Goal: Task Accomplishment & Management: Manage account settings

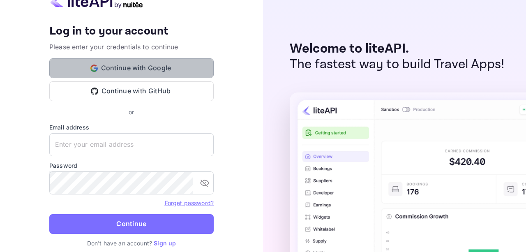
click at [168, 70] on button "Continue with Google" at bounding box center [131, 68] width 165 height 20
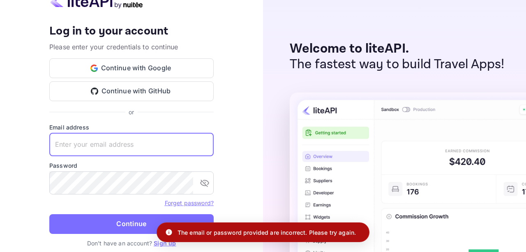
click at [117, 147] on input "text" at bounding box center [131, 144] width 165 height 23
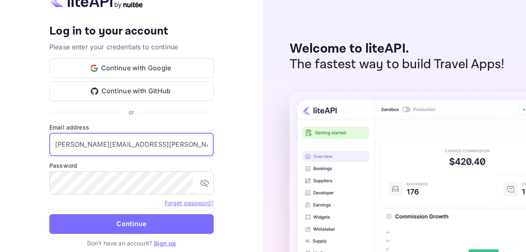
type input "[PERSON_NAME][EMAIL_ADDRESS][PERSON_NAME][DOMAIN_NAME]"
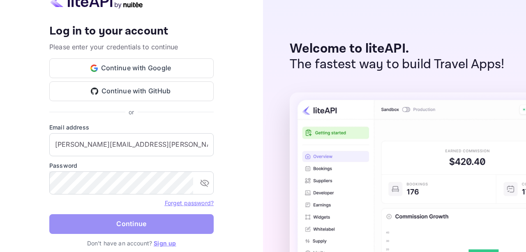
click at [113, 221] on button "Continue" at bounding box center [131, 224] width 165 height 20
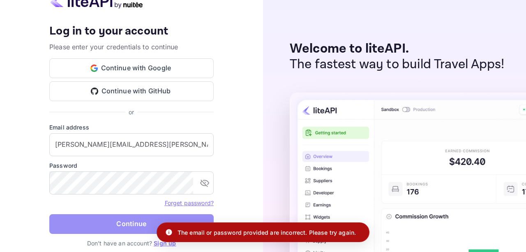
click at [113, 221] on button "Continue" at bounding box center [131, 224] width 165 height 20
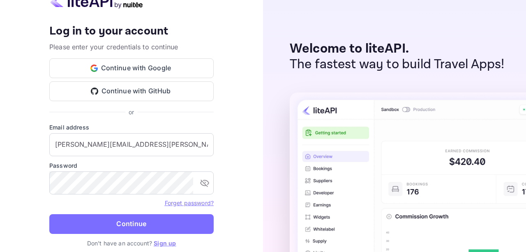
click at [165, 242] on link "Sign up" at bounding box center [165, 243] width 22 height 7
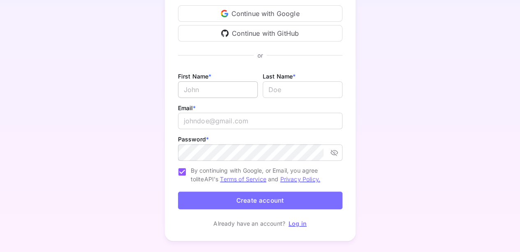
scroll to position [100, 0]
click at [201, 90] on input "Email *" at bounding box center [218, 89] width 80 height 16
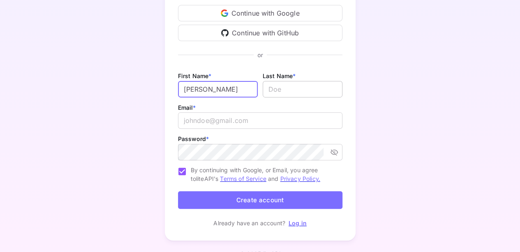
type input "[PERSON_NAME]"
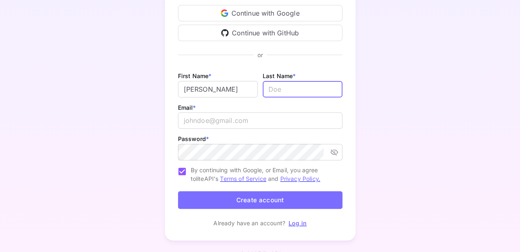
click at [276, 91] on input "lastName" at bounding box center [303, 89] width 80 height 16
type input "Saroj"
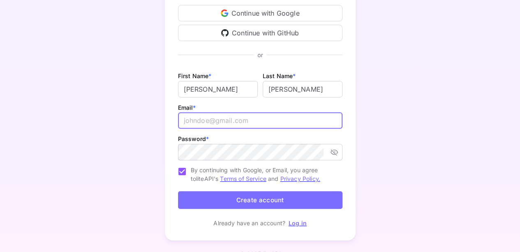
click at [240, 125] on input "email" at bounding box center [260, 120] width 165 height 16
type input "sonali.saroj@gmail.com"
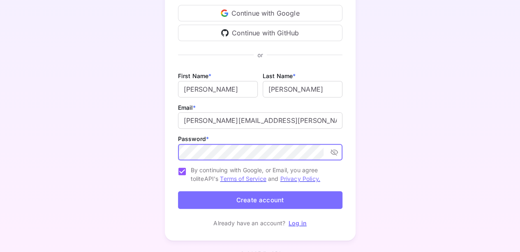
click at [255, 201] on button "Create account" at bounding box center [260, 200] width 165 height 18
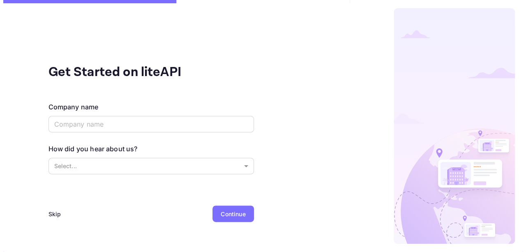
scroll to position [0, 0]
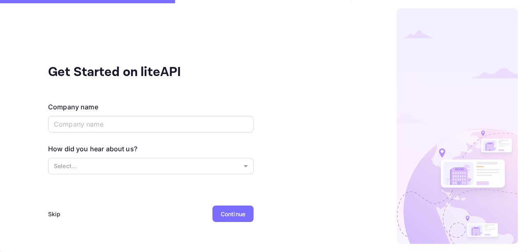
click at [246, 215] on div "Continue" at bounding box center [233, 214] width 41 height 16
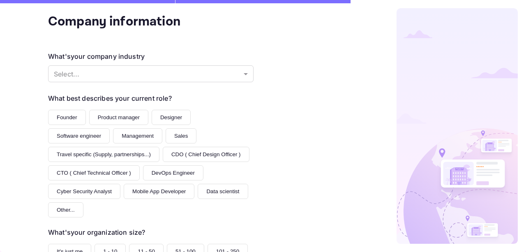
scroll to position [51, 0]
click at [68, 138] on button "Software engineer" at bounding box center [79, 135] width 62 height 15
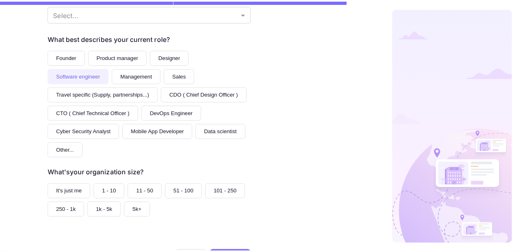
scroll to position [144, 0]
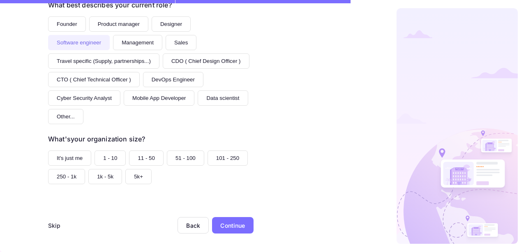
click at [53, 226] on div "Skip" at bounding box center [54, 225] width 13 height 9
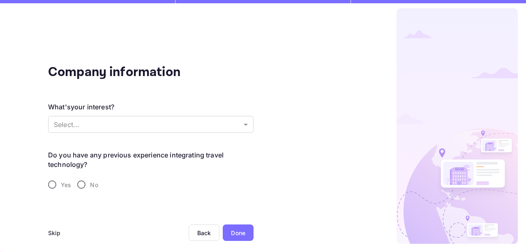
click at [57, 230] on div "Skip" at bounding box center [54, 233] width 13 height 9
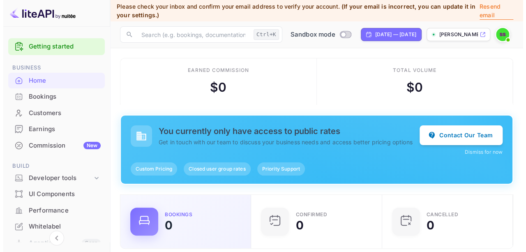
scroll to position [127, 120]
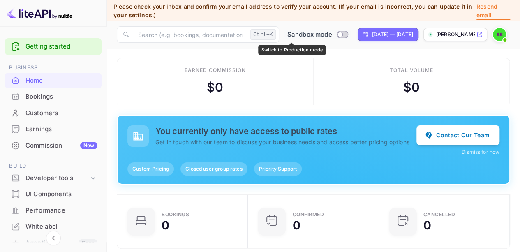
click at [290, 36] on span "Sandbox mode" at bounding box center [309, 34] width 45 height 9
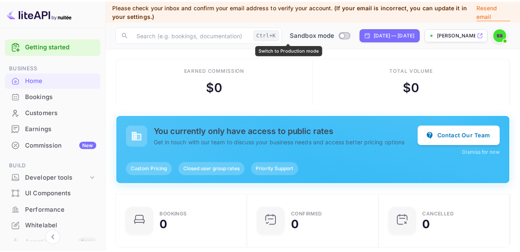
scroll to position [127, 120]
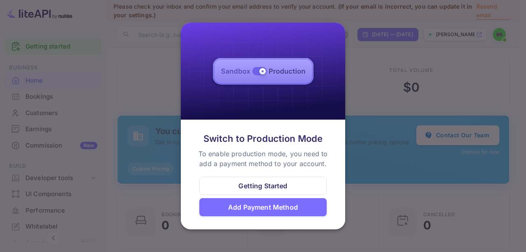
click at [367, 52] on div at bounding box center [263, 126] width 526 height 252
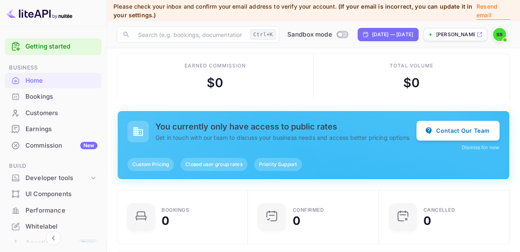
scroll to position [0, 0]
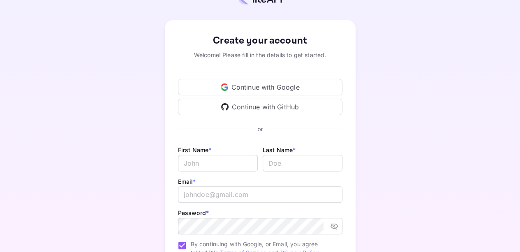
scroll to position [114, 0]
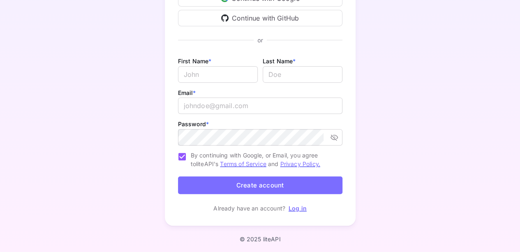
click at [298, 212] on p "Log in" at bounding box center [298, 208] width 18 height 9
click at [299, 210] on link "Log in" at bounding box center [298, 208] width 18 height 7
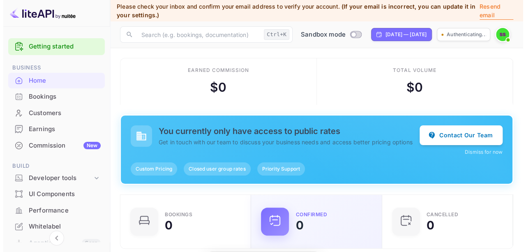
scroll to position [127, 120]
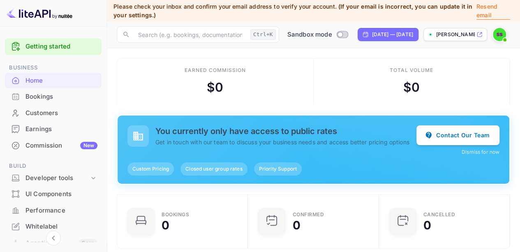
click at [468, 42] on div "​ Ctrl+K ​ Sandbox mode Sep 11, 2025 — Oct 11, 2025 sonali-saroj-h30q8.nui..." at bounding box center [313, 34] width 413 height 26
click at [287, 36] on span "Sandbox mode" at bounding box center [309, 34] width 45 height 9
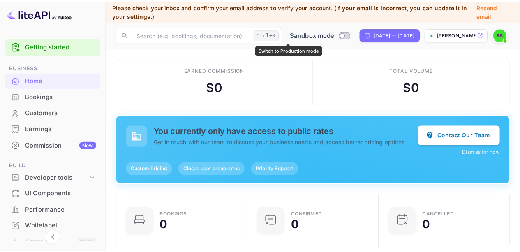
scroll to position [127, 120]
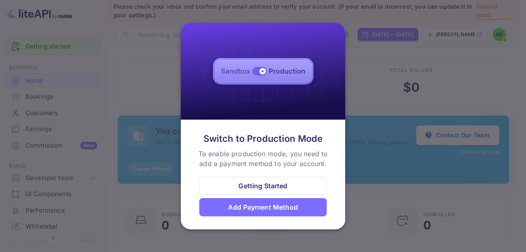
click at [300, 189] on div "Getting Started" at bounding box center [262, 186] width 127 height 18
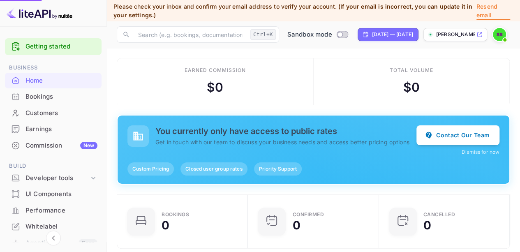
scroll to position [127, 120]
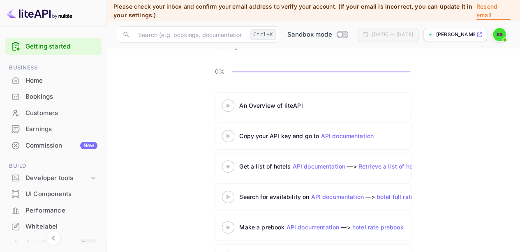
scroll to position [74, 0]
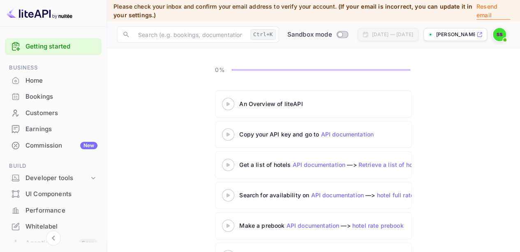
click at [327, 134] on link "API documentation" at bounding box center [347, 134] width 53 height 7
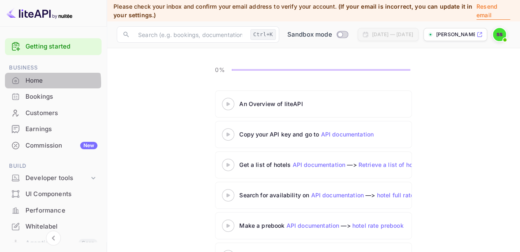
click at [34, 83] on div "Home" at bounding box center [61, 80] width 72 height 9
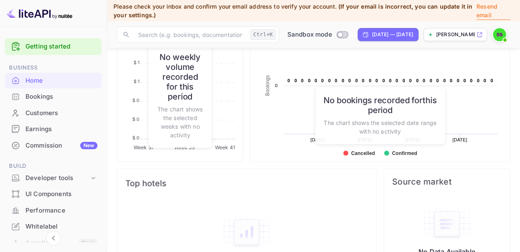
scroll to position [486, 0]
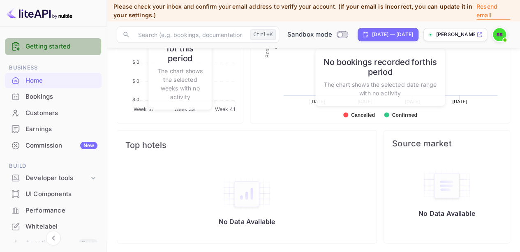
click at [48, 46] on link "Getting started" at bounding box center [61, 46] width 72 height 9
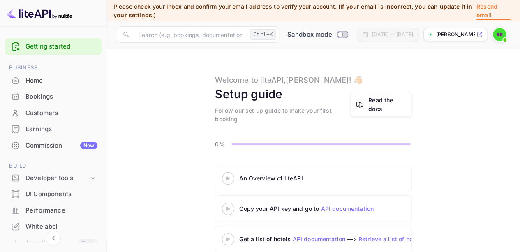
scroll to position [103, 0]
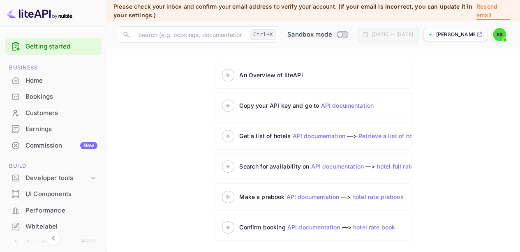
click at [300, 136] on link "API documentation" at bounding box center [318, 135] width 53 height 7
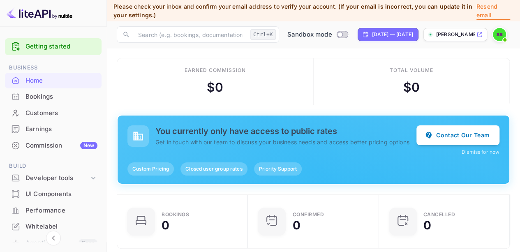
scroll to position [127, 120]
click at [498, 30] on img at bounding box center [499, 34] width 13 height 13
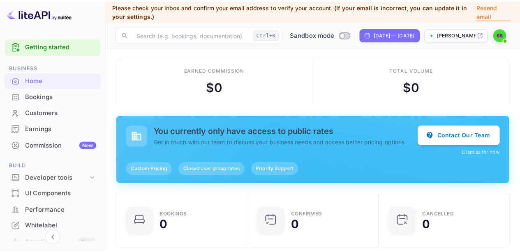
scroll to position [127, 120]
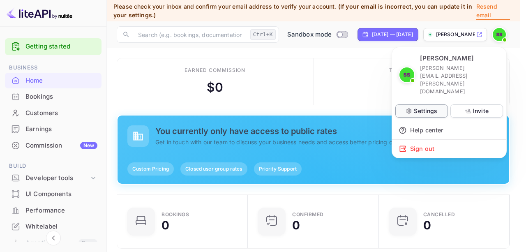
click at [431, 107] on p "Settings" at bounding box center [425, 111] width 23 height 9
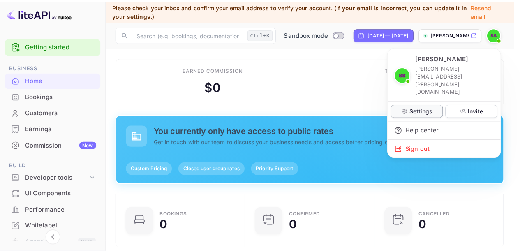
scroll to position [127, 120]
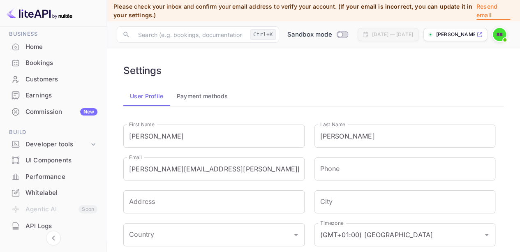
scroll to position [34, 0]
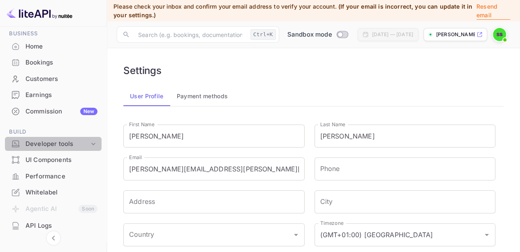
click at [62, 140] on div "Developer tools" at bounding box center [57, 143] width 64 height 9
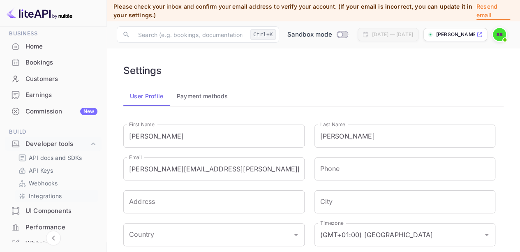
scroll to position [51, 0]
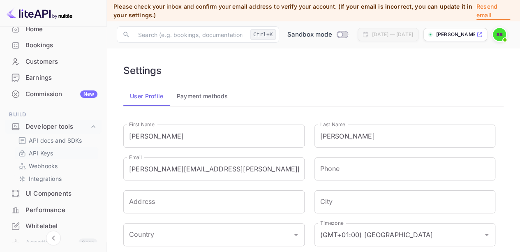
click at [39, 155] on p "API Keys" at bounding box center [41, 153] width 24 height 9
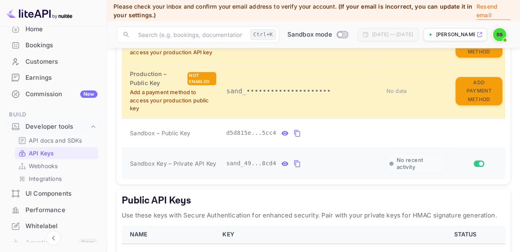
scroll to position [239, 0]
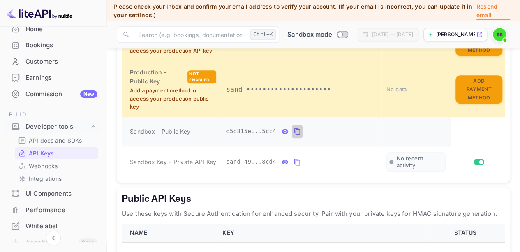
click at [294, 131] on icon "private api keys table" at bounding box center [297, 131] width 6 height 7
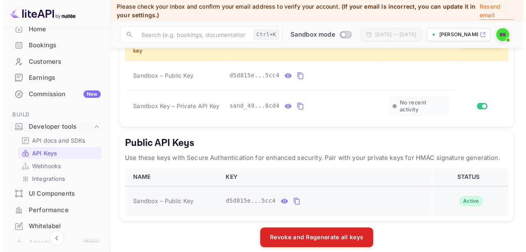
scroll to position [300, 0]
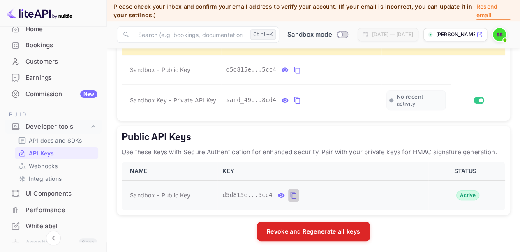
click at [290, 195] on icon "public api keys table" at bounding box center [293, 195] width 7 height 10
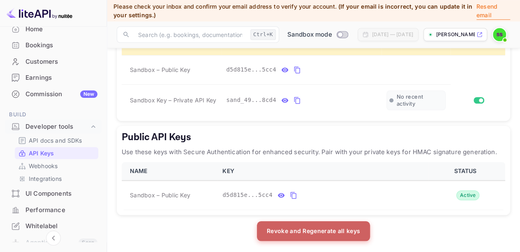
click at [330, 229] on button "Revoke and Regenerate all keys" at bounding box center [313, 231] width 113 height 20
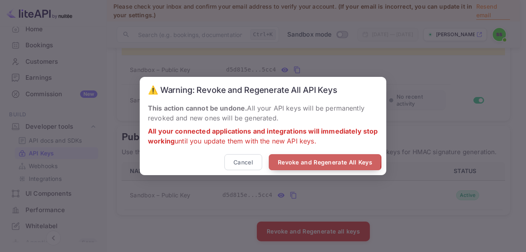
click at [319, 162] on button "Revoke and Regenerate All Keys" at bounding box center [325, 162] width 113 height 16
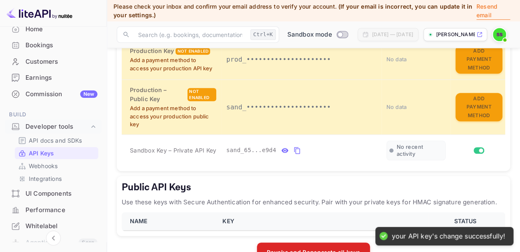
scroll to position [220, 0]
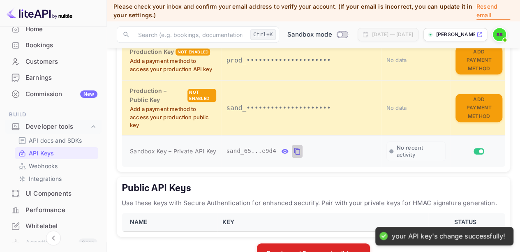
click at [294, 148] on icon "private api keys table" at bounding box center [297, 151] width 7 height 10
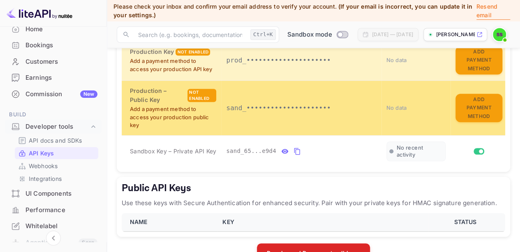
scroll to position [242, 0]
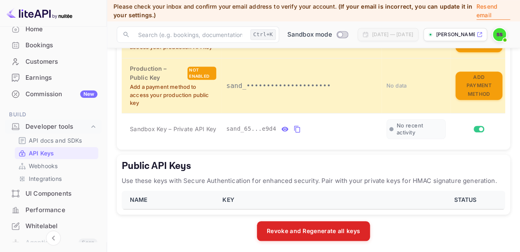
click at [256, 202] on th "KEY" at bounding box center [323, 200] width 211 height 19
drag, startPoint x: 337, startPoint y: 188, endPoint x: 301, endPoint y: 202, distance: 38.0
click at [301, 202] on th "KEY" at bounding box center [323, 200] width 211 height 19
click at [220, 176] on p "Use these keys with Secure Authentication for enhanced security. Pair with your…" at bounding box center [314, 181] width 384 height 10
click at [330, 188] on div "Public API Keys Use these keys with Secure Authentication for enhanced security…" at bounding box center [314, 185] width 394 height 60
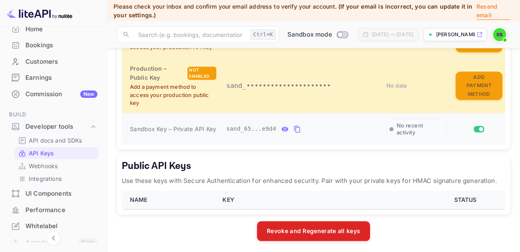
click at [479, 128] on input "Switch" at bounding box center [481, 129] width 15 height 5
click at [478, 127] on input "Switch" at bounding box center [477, 129] width 15 height 5
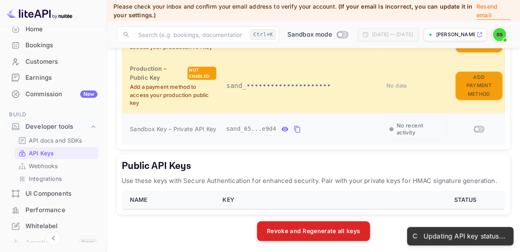
checkbox input "true"
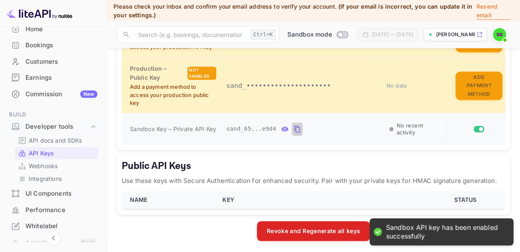
click at [295, 128] on icon "private api keys table" at bounding box center [297, 129] width 6 height 7
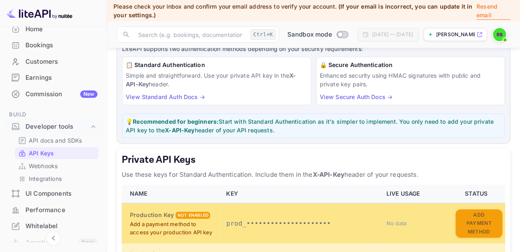
scroll to position [57, 0]
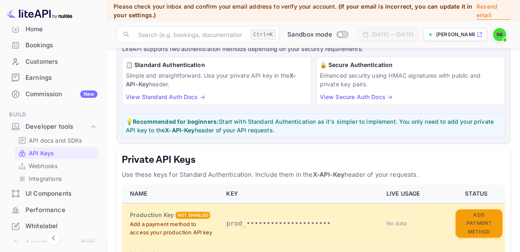
click at [183, 97] on link "View Standard Auth Docs →" at bounding box center [165, 96] width 79 height 7
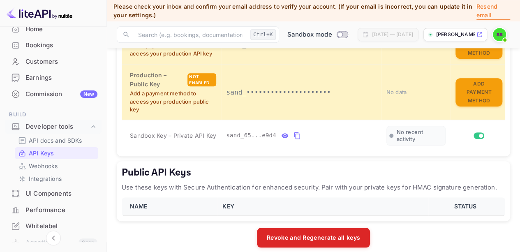
scroll to position [239, 0]
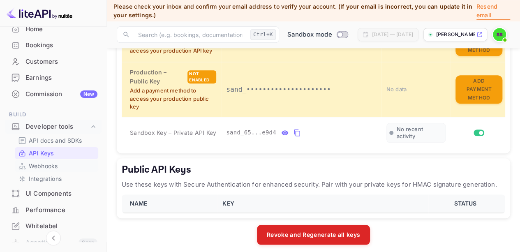
click at [49, 169] on p "Webhooks" at bounding box center [43, 166] width 29 height 9
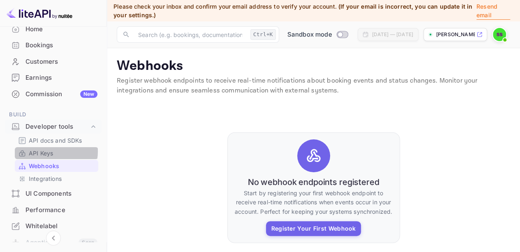
click at [49, 151] on p "API Keys" at bounding box center [41, 153] width 24 height 9
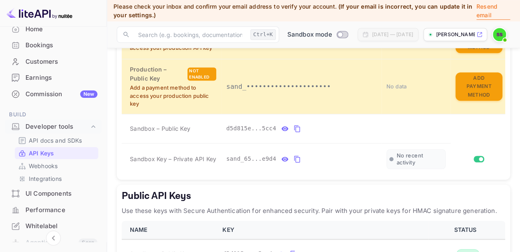
scroll to position [242, 0]
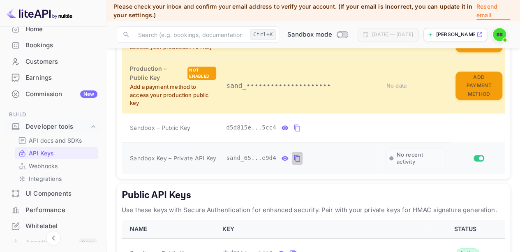
click at [296, 156] on icon "private api keys table" at bounding box center [297, 158] width 7 height 10
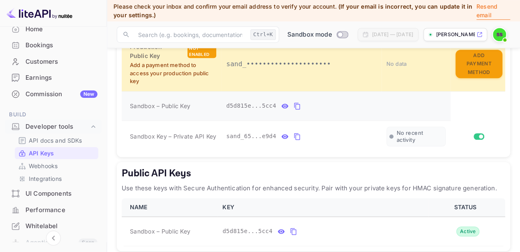
scroll to position [267, 0]
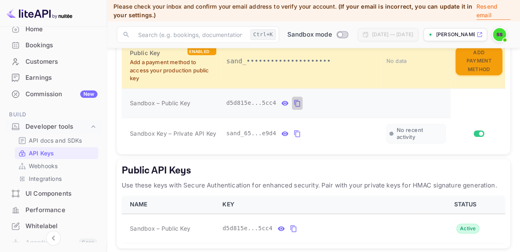
click at [294, 104] on icon "private api keys table" at bounding box center [297, 103] width 7 height 10
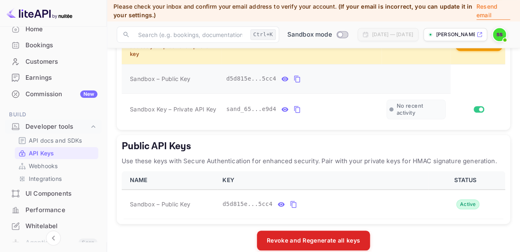
scroll to position [285, 0]
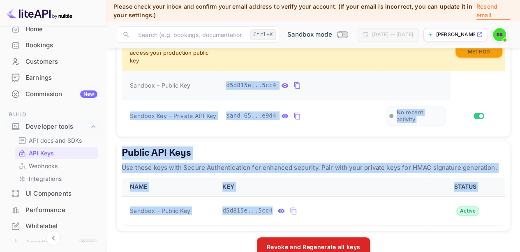
drag, startPoint x: 306, startPoint y: 224, endPoint x: 202, endPoint y: 94, distance: 166.4
click at [202, 94] on div "LiteAPI supports two authentication methods depending on your security requirem…" at bounding box center [314, 34] width 394 height 446
click at [407, 75] on td "private api keys table" at bounding box center [416, 85] width 69 height 29
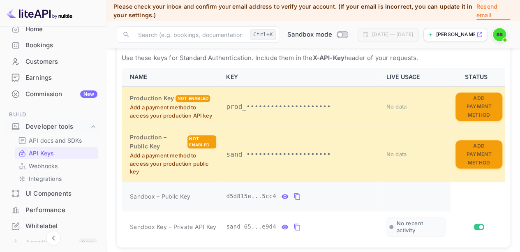
scroll to position [165, 0]
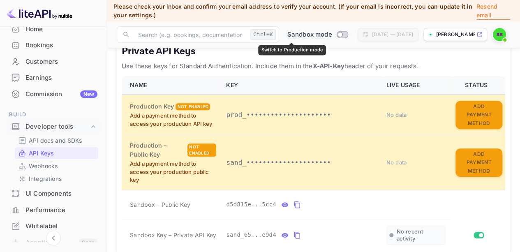
click at [332, 32] on input "Switch to Production mode" at bounding box center [340, 34] width 16 height 5
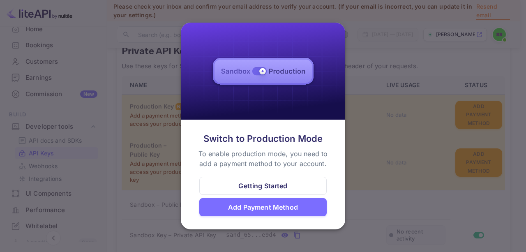
click at [366, 78] on div at bounding box center [263, 126] width 526 height 252
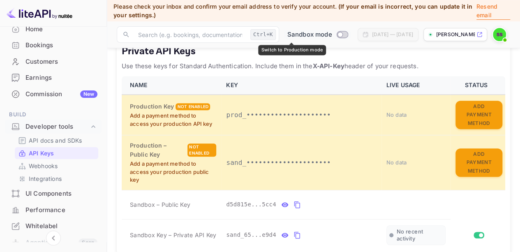
click at [332, 35] on input "Switch to Production mode" at bounding box center [340, 34] width 16 height 5
checkbox input "false"
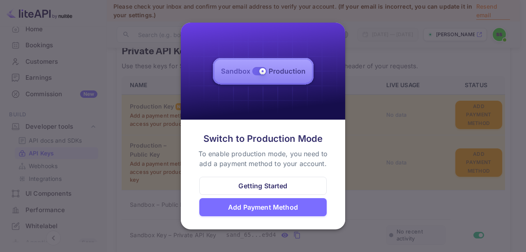
click at [360, 53] on div at bounding box center [263, 126] width 526 height 252
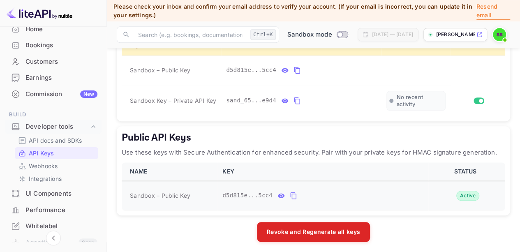
scroll to position [298, 0]
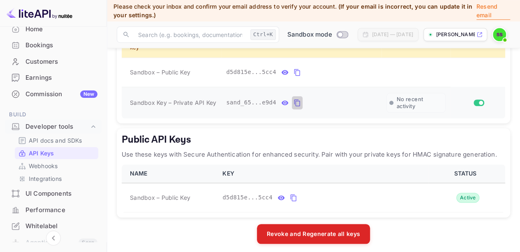
click at [294, 102] on icon "private api keys table" at bounding box center [297, 103] width 6 height 7
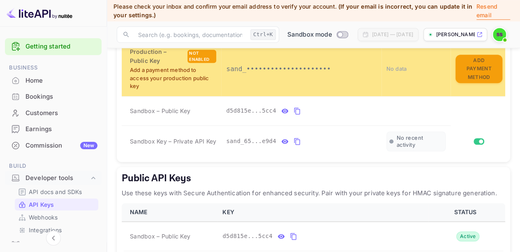
scroll to position [300, 0]
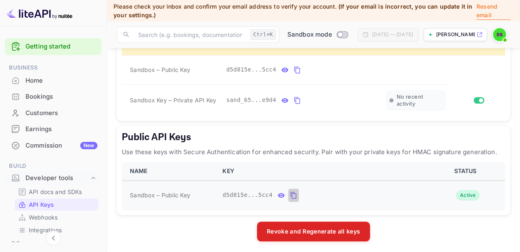
click at [290, 195] on icon "public api keys table" at bounding box center [293, 195] width 7 height 10
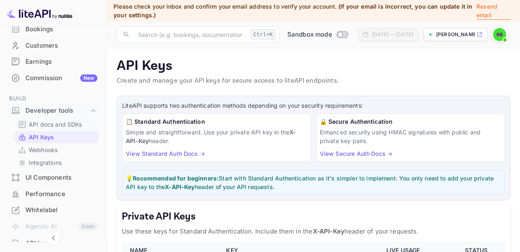
scroll to position [68, 0]
click at [56, 125] on p "API docs and SDKs" at bounding box center [55, 123] width 53 height 9
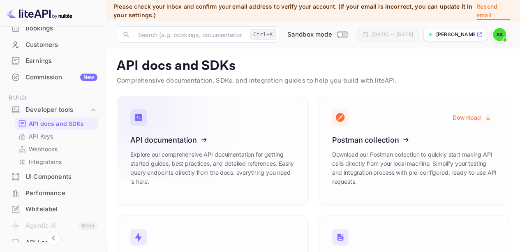
scroll to position [83, 0]
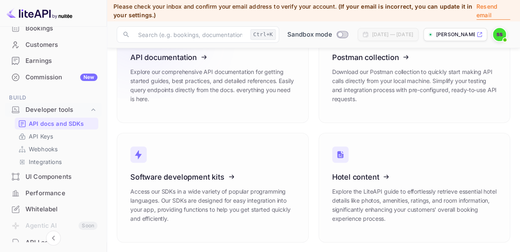
drag, startPoint x: 211, startPoint y: 183, endPoint x: 174, endPoint y: 93, distance: 97.8
click at [174, 93] on link "API documentation Explore our comprehensive API documentation for getting start…" at bounding box center [213, 68] width 192 height 110
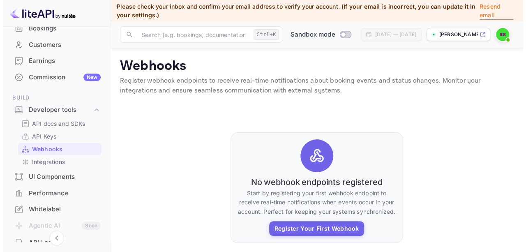
scroll to position [34, 0]
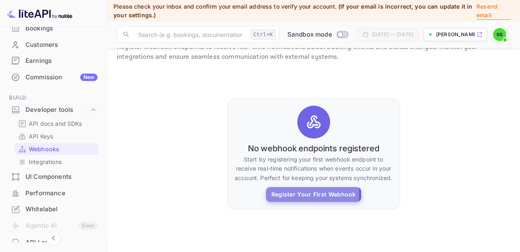
click at [286, 194] on button "Register Your First Webhook" at bounding box center [313, 194] width 95 height 15
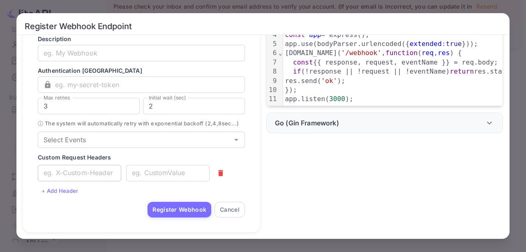
scroll to position [0, 0]
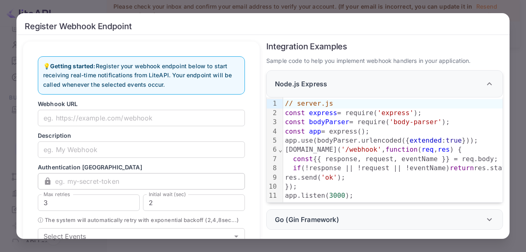
click at [100, 183] on input "text" at bounding box center [150, 181] width 190 height 16
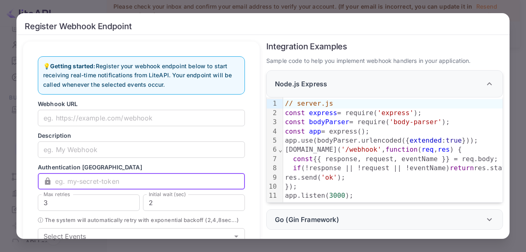
paste input "ea277b93-154f-4dcb-b6d5-705f9ee66986"
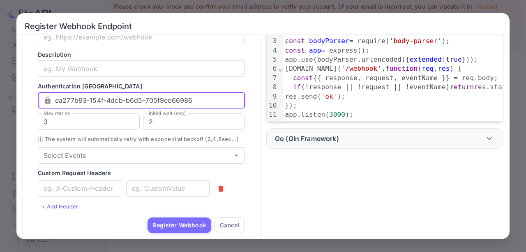
scroll to position [104, 0]
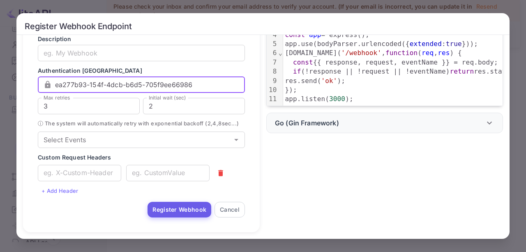
type input "ea277b93-154f-4dcb-b6d5-705f9ee66986"
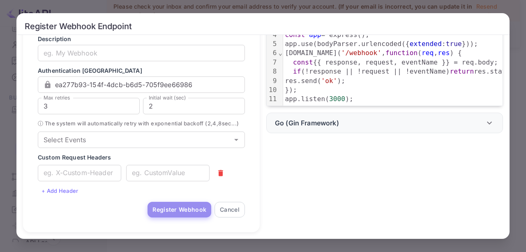
click at [160, 210] on button "Register Webhook" at bounding box center [180, 210] width 64 height 16
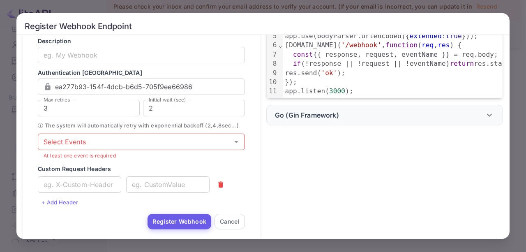
scroll to position [0, 0]
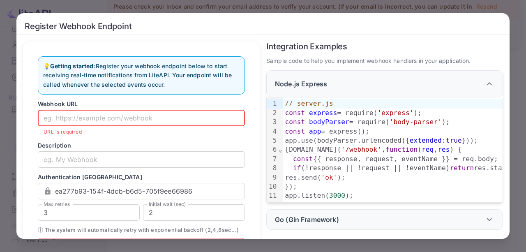
paste input "https://api.liteapi.travel/v3.0/data/hotels"
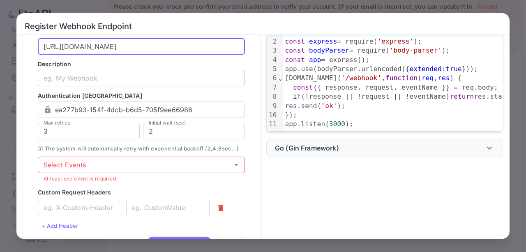
scroll to position [73, 0]
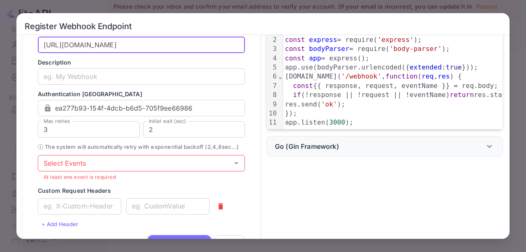
type input "https://api.liteapi.travel/v3.0/data/hotels"
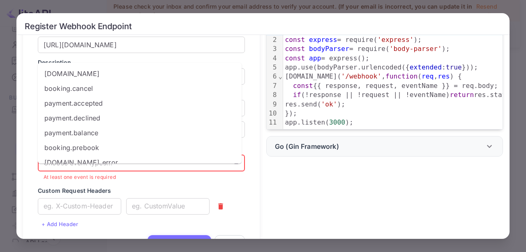
click at [138, 169] on input "Select Events" at bounding box center [134, 164] width 189 height 12
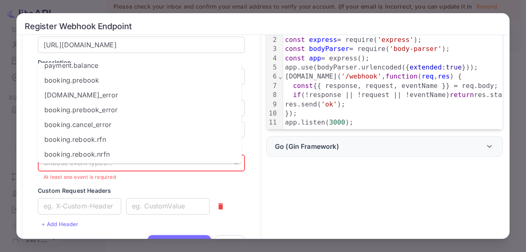
scroll to position [0, 0]
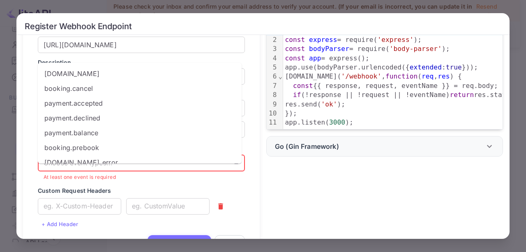
click at [81, 72] on li "booking.book" at bounding box center [140, 73] width 204 height 15
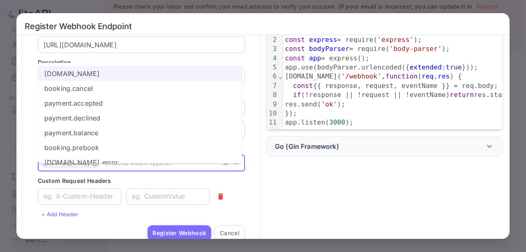
click at [167, 214] on form "Webhook URL https://api.liteapi.travel/v3.0/data/hotels ​ Description ​ Authent…" at bounding box center [141, 133] width 207 height 215
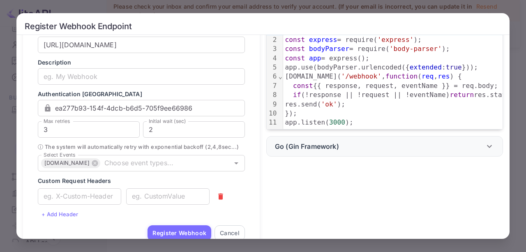
scroll to position [104, 0]
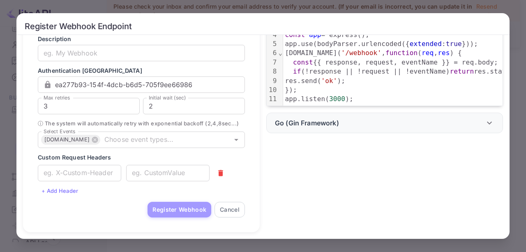
click at [167, 214] on button "Register Webhook" at bounding box center [180, 210] width 64 height 16
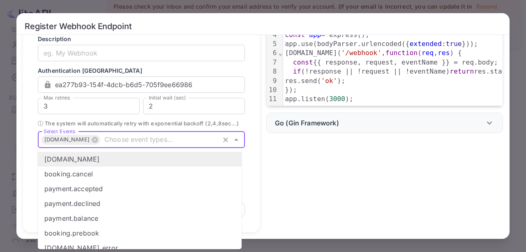
click at [182, 144] on input "Select Events" at bounding box center [159, 140] width 117 height 12
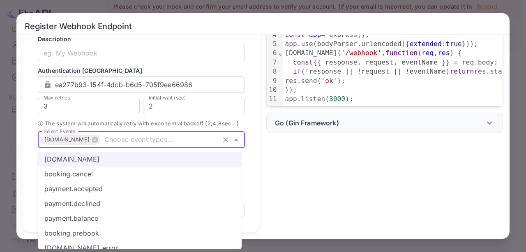
scroll to position [0, 0]
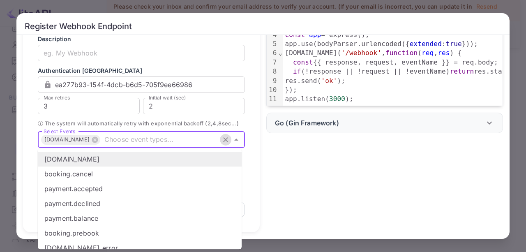
click at [223, 141] on icon "Clear" at bounding box center [226, 140] width 8 height 8
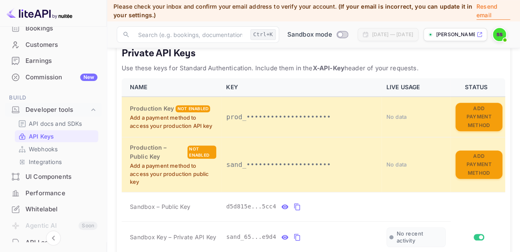
scroll to position [170, 0]
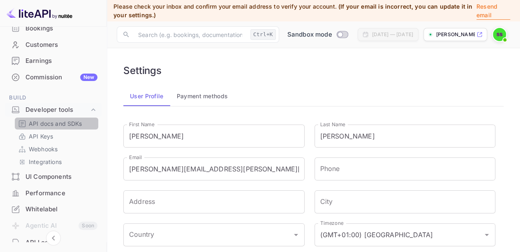
click at [57, 125] on p "API docs and SDKs" at bounding box center [55, 123] width 53 height 9
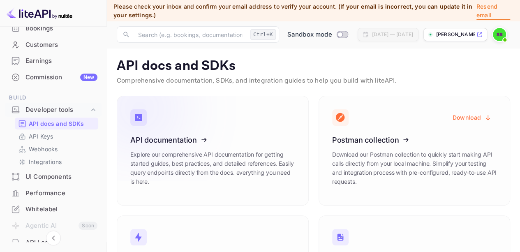
click at [212, 157] on icon at bounding box center [181, 138] width 128 height 85
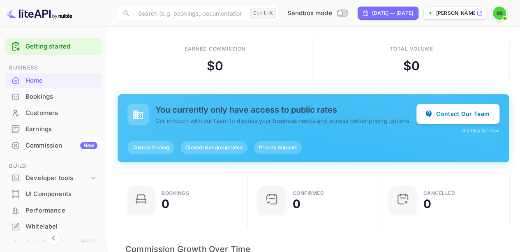
scroll to position [7, 7]
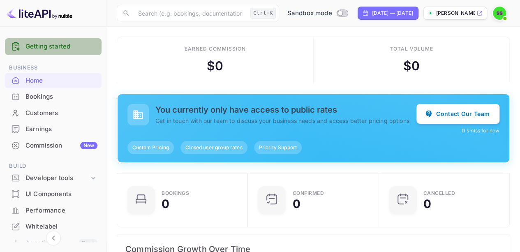
click at [54, 49] on link "Getting started" at bounding box center [61, 46] width 72 height 9
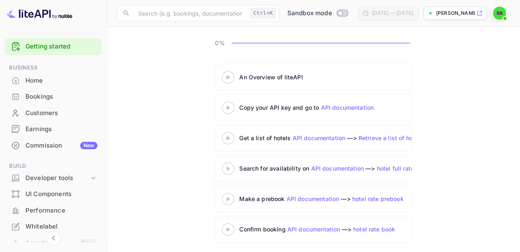
scroll to position [82, 0]
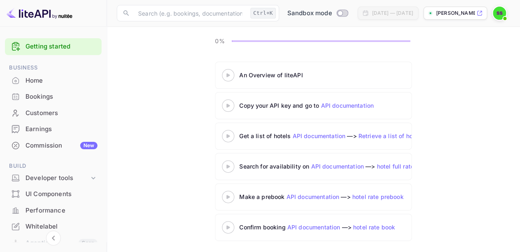
click at [385, 134] on link "Retrieve a list of hotels" at bounding box center [391, 135] width 65 height 7
click at [308, 194] on link "API documentation" at bounding box center [313, 196] width 53 height 7
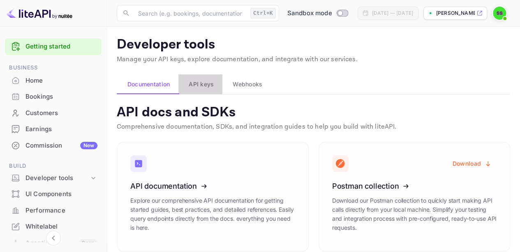
drag, startPoint x: 0, startPoint y: 0, endPoint x: 196, endPoint y: 84, distance: 213.5
click at [196, 84] on span "API keys" at bounding box center [201, 84] width 25 height 10
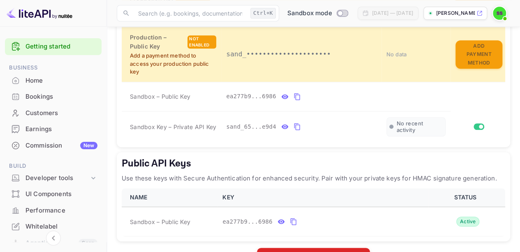
scroll to position [347, 0]
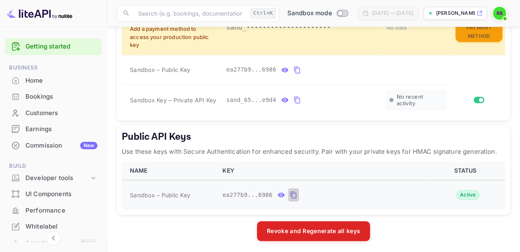
click at [293, 192] on button "public api keys table" at bounding box center [293, 194] width 11 height 13
click at [290, 195] on icon "public api keys table" at bounding box center [293, 195] width 7 height 10
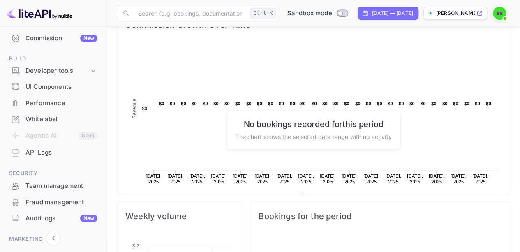
scroll to position [94, 0]
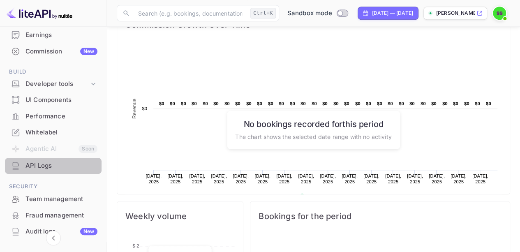
click at [65, 167] on div "API Logs" at bounding box center [61, 165] width 72 height 9
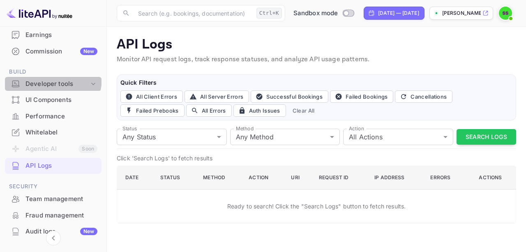
click at [50, 78] on div "Developer tools" at bounding box center [53, 84] width 97 height 14
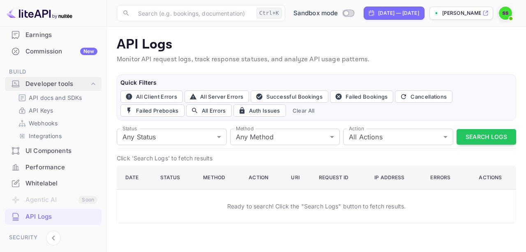
click at [50, 78] on div "Developer tools" at bounding box center [53, 84] width 97 height 14
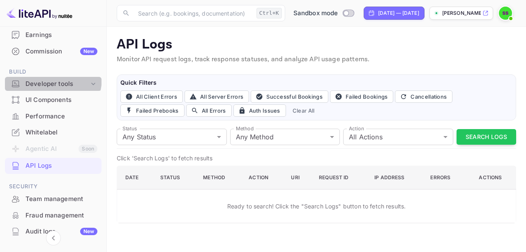
click at [50, 78] on div "Developer tools" at bounding box center [53, 84] width 97 height 14
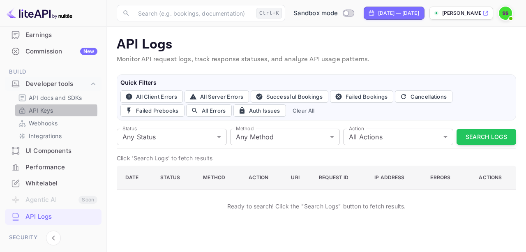
click at [50, 111] on p "API Keys" at bounding box center [41, 110] width 24 height 9
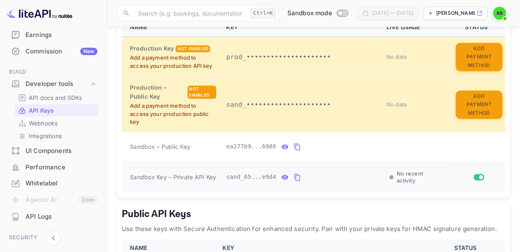
scroll to position [279, 0]
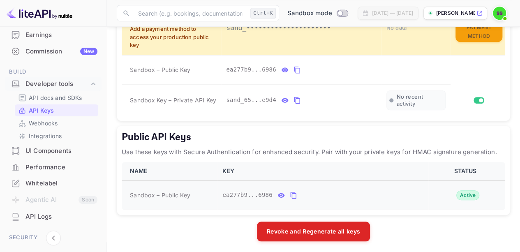
click at [290, 197] on icon "public api keys table" at bounding box center [293, 195] width 7 height 10
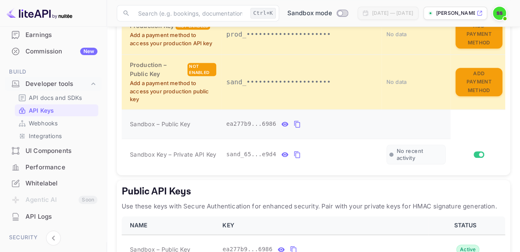
scroll to position [0, 0]
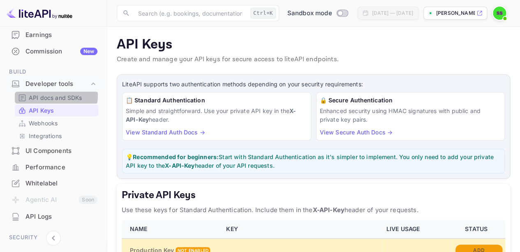
click at [45, 95] on p "API docs and SDKs" at bounding box center [55, 97] width 53 height 9
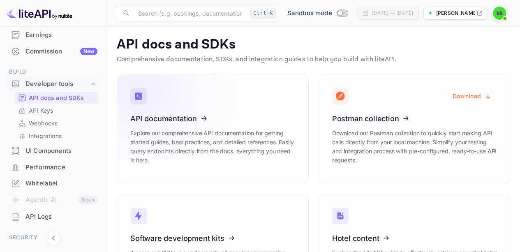
click at [177, 112] on icon at bounding box center [181, 117] width 128 height 85
